Goal: Task Accomplishment & Management: Manage account settings

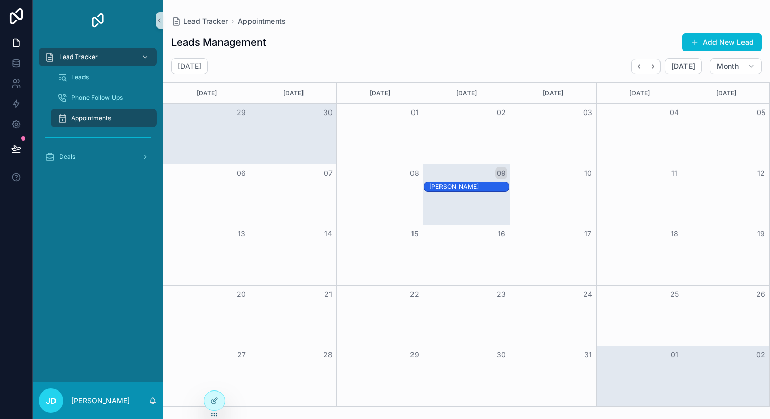
click at [483, 187] on div "[PERSON_NAME]" at bounding box center [468, 187] width 79 height 8
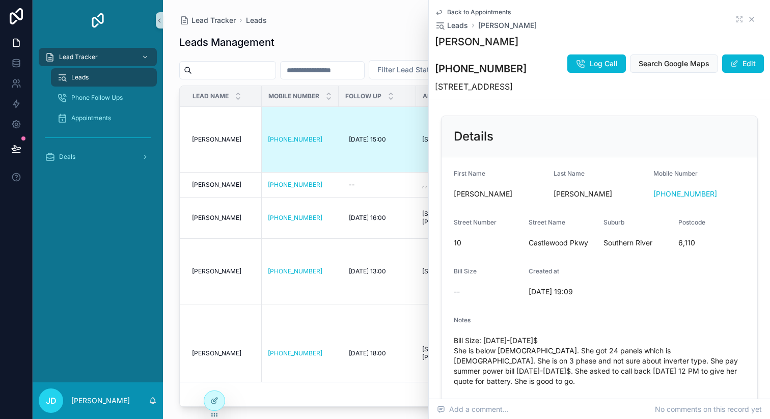
click at [748, 18] on icon "scrollable content" at bounding box center [752, 19] width 8 height 8
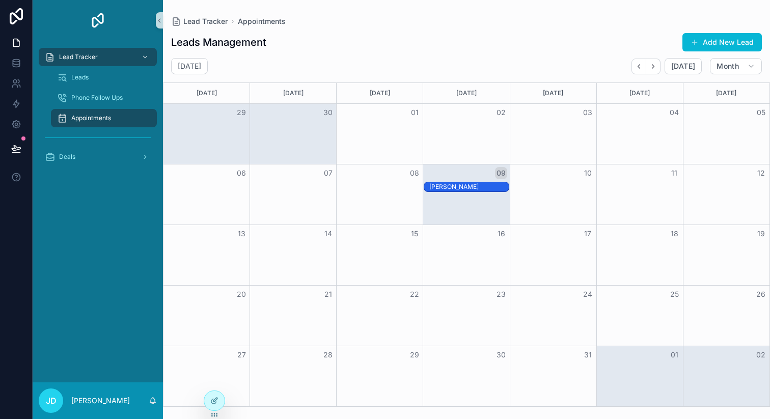
click at [467, 187] on div "[PERSON_NAME]" at bounding box center [468, 187] width 79 height 8
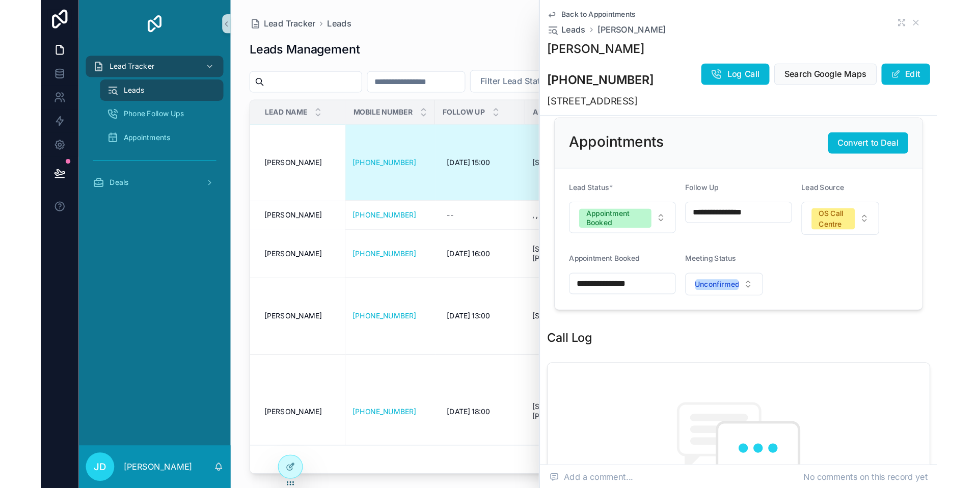
scroll to position [383, 0]
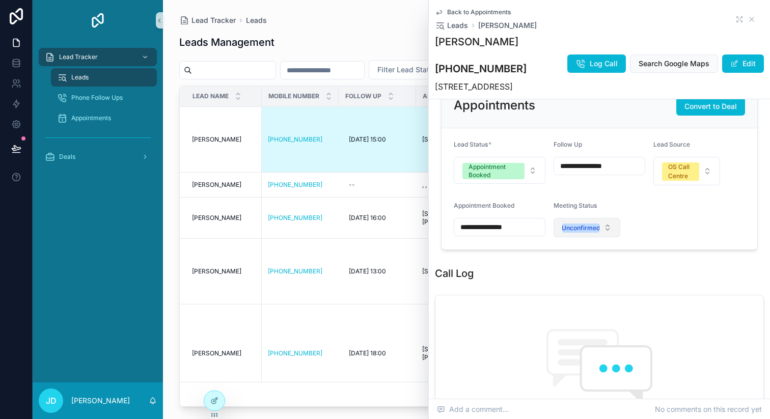
click at [612, 237] on button "Unconfirmed" at bounding box center [587, 227] width 67 height 19
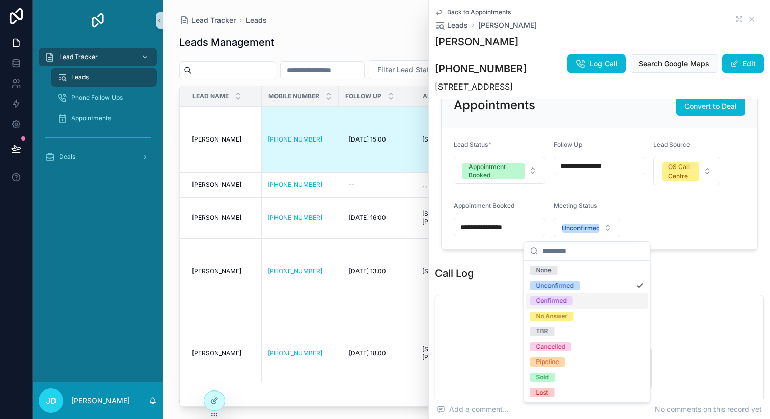
click at [569, 301] on span "Confirmed" at bounding box center [551, 300] width 43 height 9
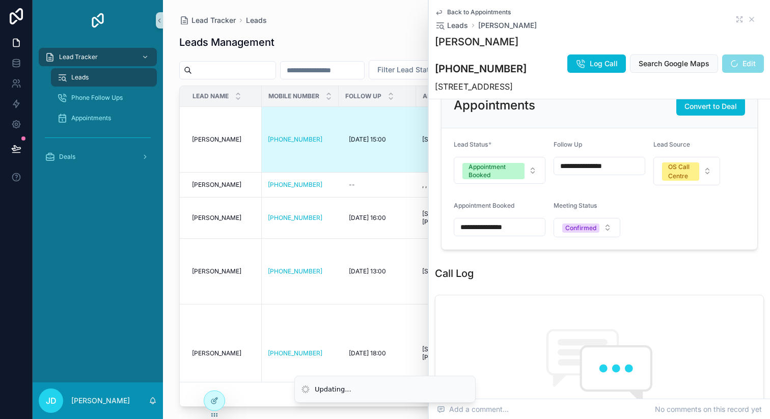
click at [360, 38] on div "Leads Management New Leads" at bounding box center [466, 42] width 575 height 23
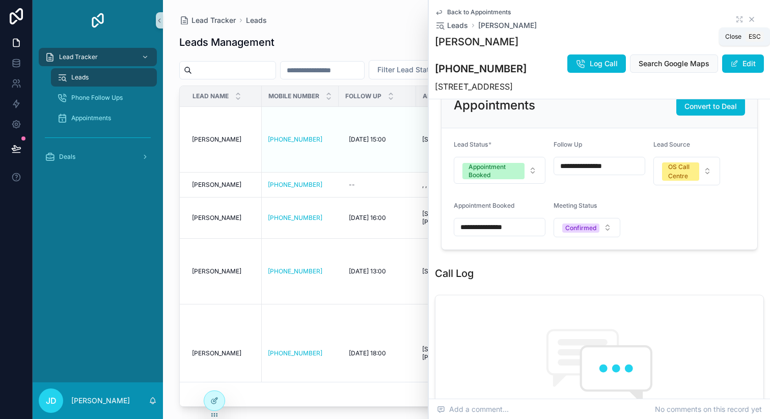
click at [753, 19] on icon "scrollable content" at bounding box center [752, 19] width 8 height 8
